Goal: Information Seeking & Learning: Learn about a topic

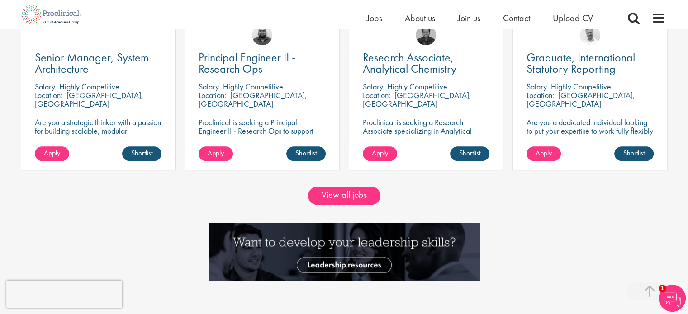
scroll to position [815, 0]
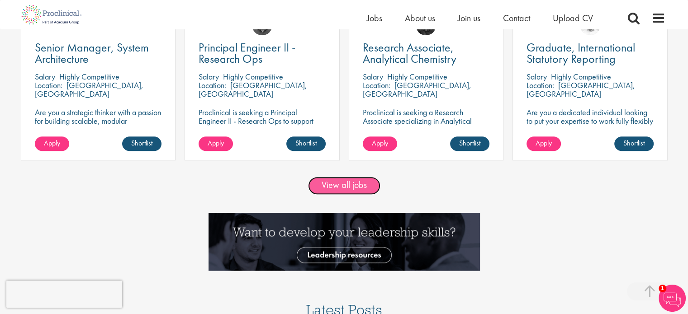
click at [345, 184] on link "View all jobs" at bounding box center [344, 186] width 72 height 18
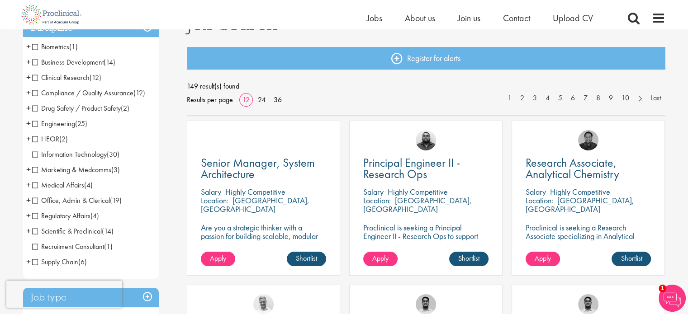
scroll to position [24, 0]
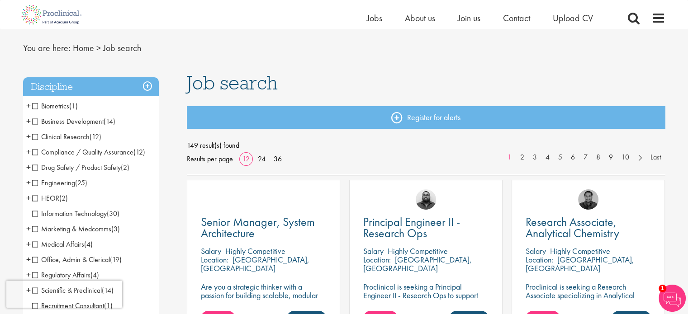
click at [36, 135] on span "Clinical Research" at bounding box center [60, 137] width 57 height 10
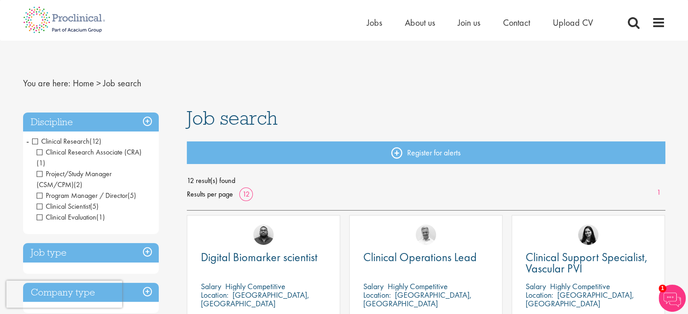
click at [37, 141] on span "Clinical Research" at bounding box center [60, 142] width 57 height 10
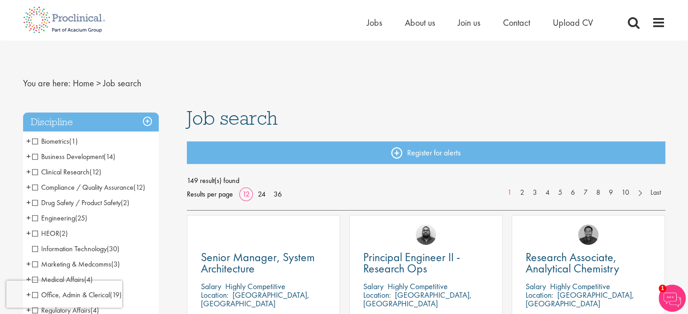
click at [33, 188] on span "Compliance / Quality Assurance" at bounding box center [82, 188] width 101 height 10
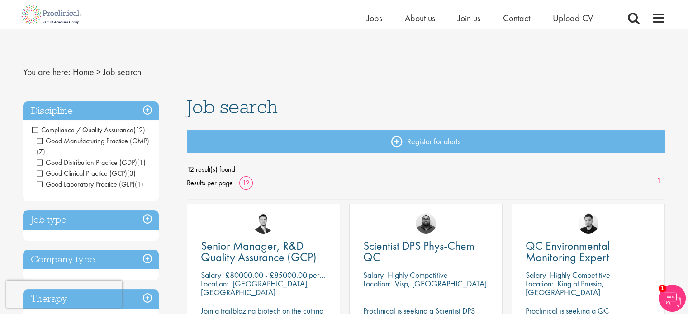
scroll to position [34, 0]
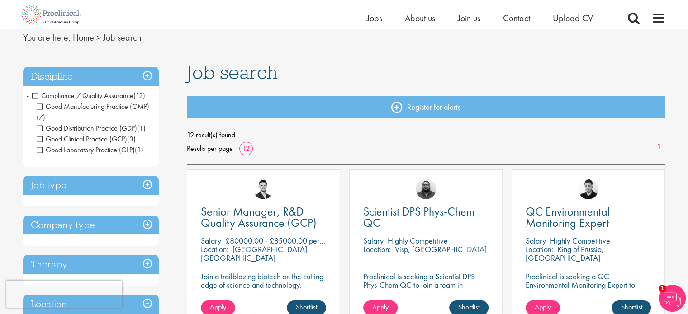
click at [36, 95] on span "Compliance / Quality Assurance" at bounding box center [82, 96] width 101 height 10
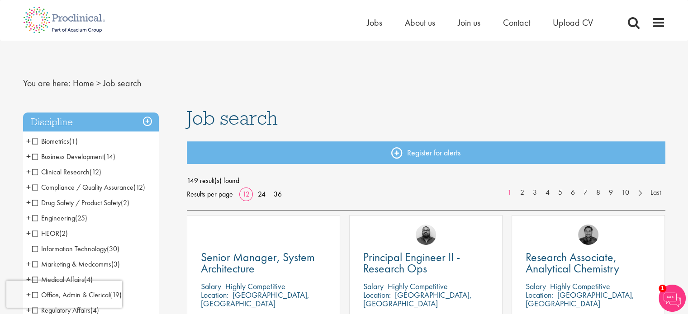
click at [33, 202] on span "Drug Safety / Product Safety" at bounding box center [76, 203] width 89 height 10
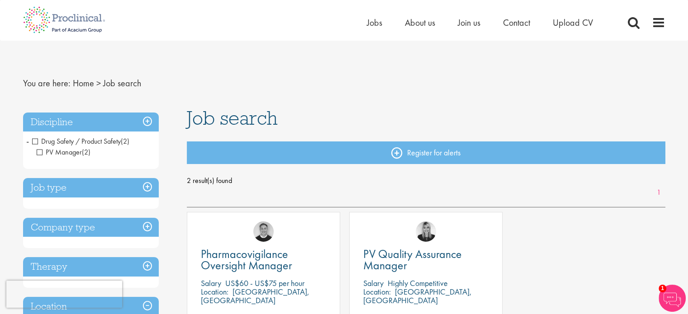
click at [151, 123] on h3 "Discipline" at bounding box center [91, 122] width 136 height 19
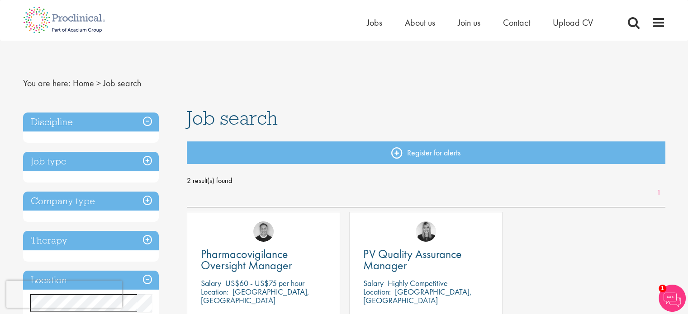
click at [151, 123] on h3 "Discipline" at bounding box center [91, 122] width 136 height 19
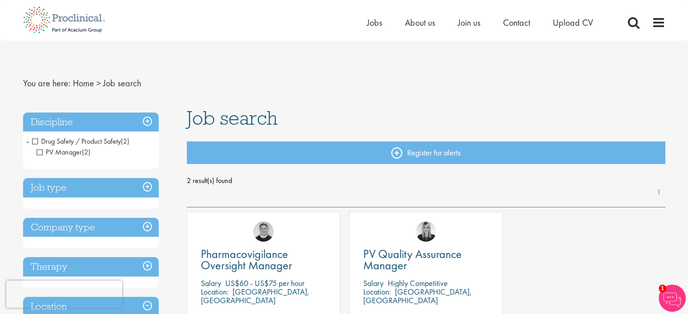
click at [36, 139] on span "Drug Safety / Product Safety" at bounding box center [76, 142] width 89 height 10
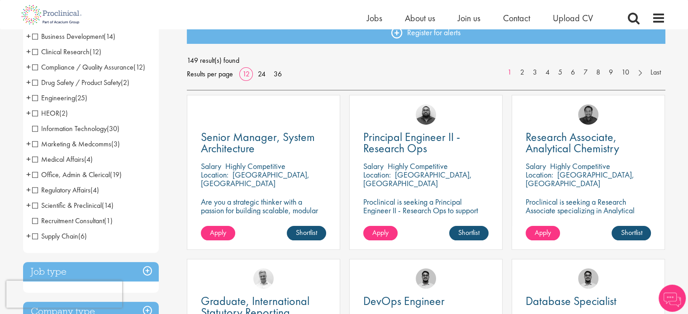
scroll to position [107, 0]
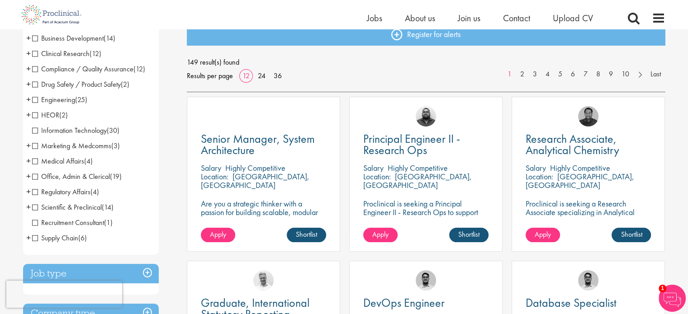
click at [32, 161] on span "Medical Affairs" at bounding box center [58, 162] width 52 height 10
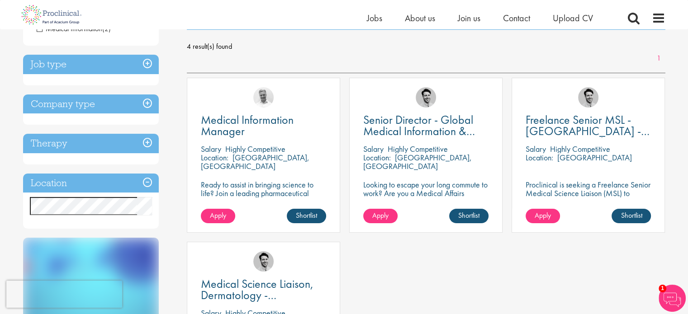
scroll to position [117, 0]
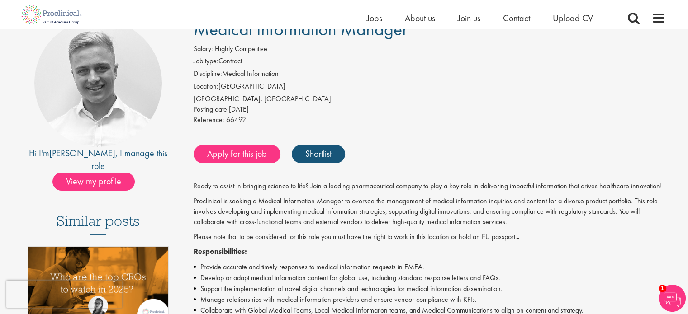
scroll to position [72, 0]
